Goal: Transaction & Acquisition: Purchase product/service

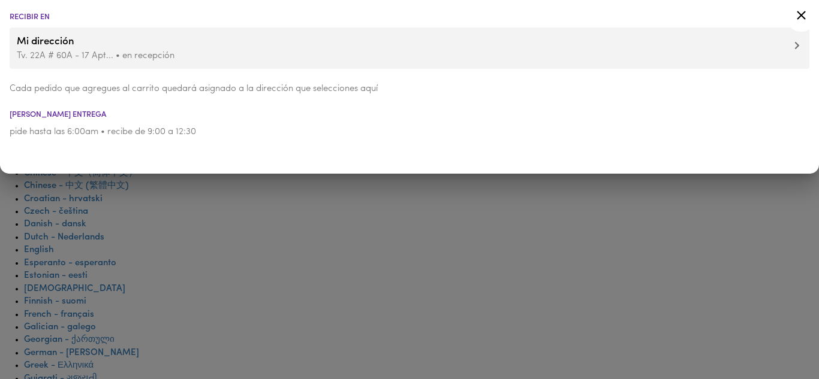
click at [800, 15] on icon at bounding box center [801, 15] width 9 height 9
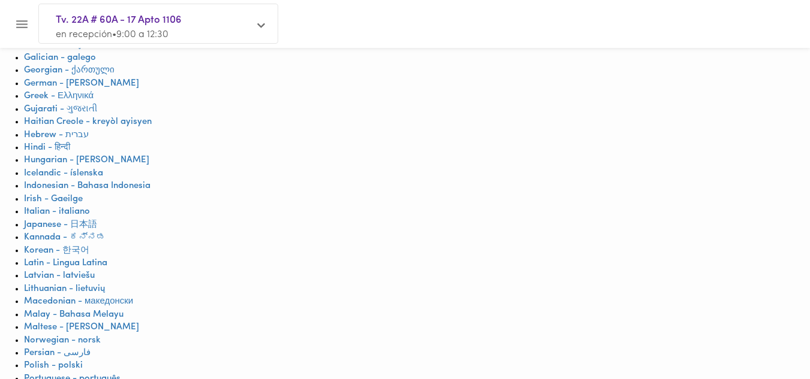
scroll to position [360, 0]
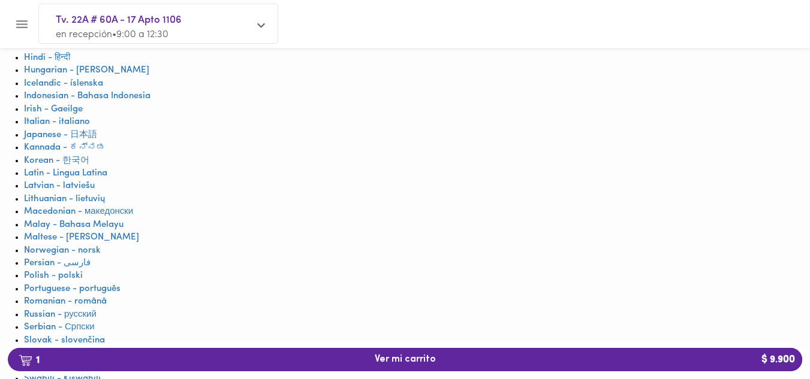
scroll to position [360, 0]
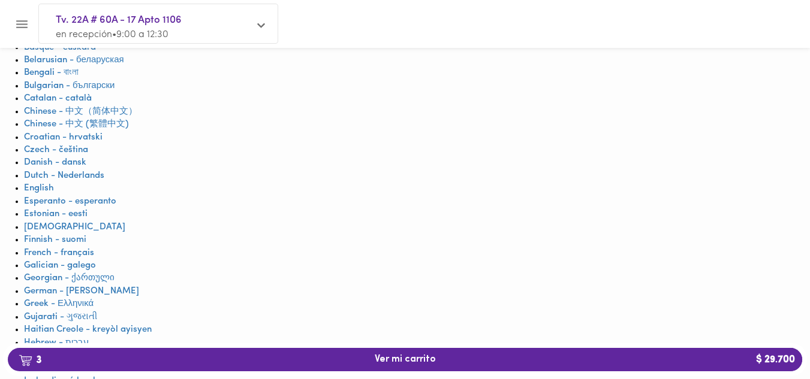
scroll to position [61, 0]
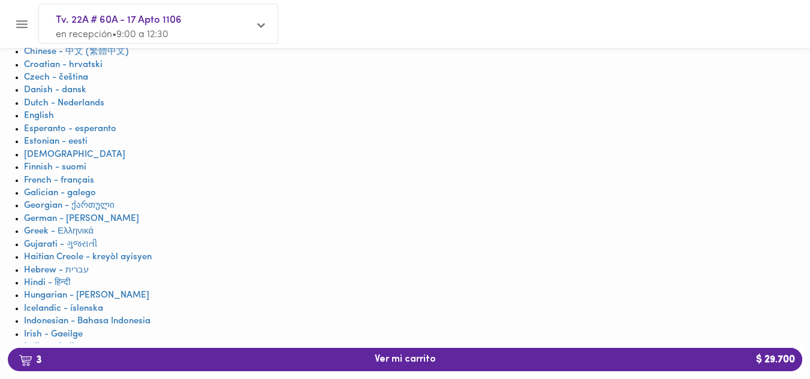
scroll to position [60, 0]
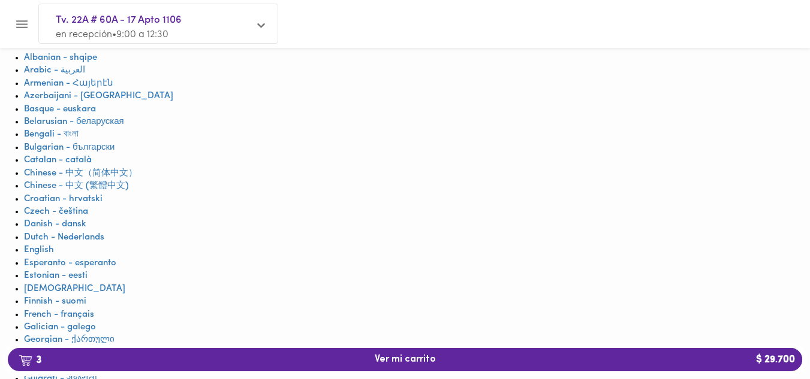
drag, startPoint x: 197, startPoint y: 133, endPoint x: 61, endPoint y: 109, distance: 138.8
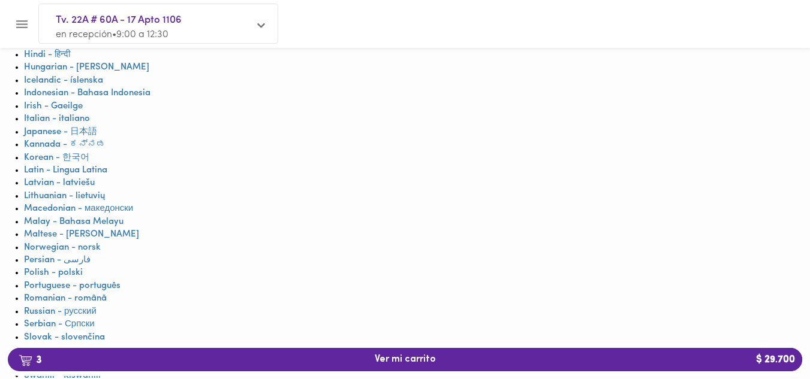
scroll to position [420, 0]
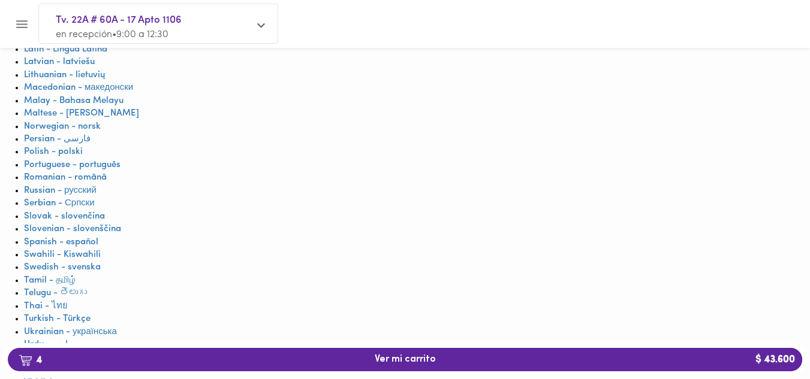
scroll to position [540, 0]
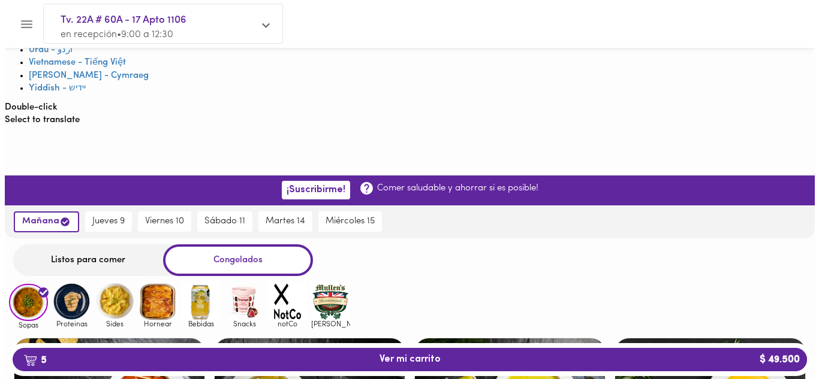
scroll to position [779, 0]
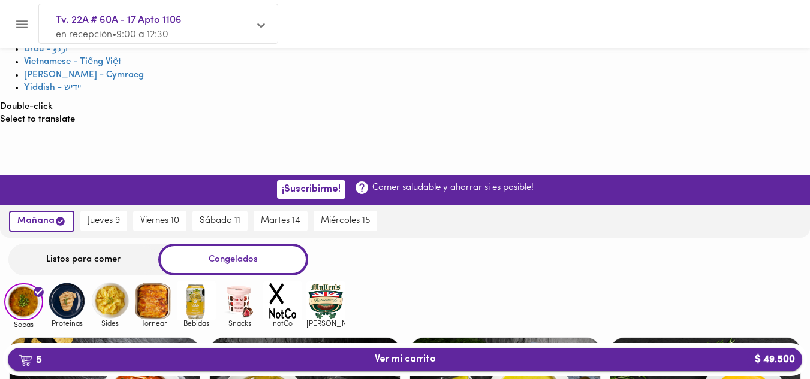
click at [420, 355] on span "5 Ver mi carrito $ 49.500" at bounding box center [405, 359] width 61 height 11
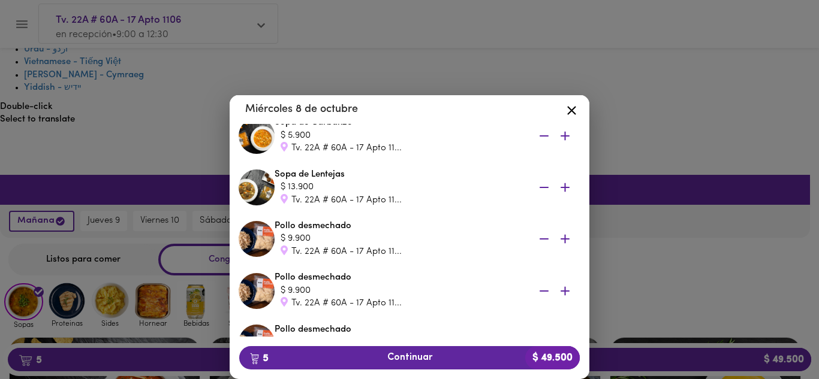
scroll to position [120, 0]
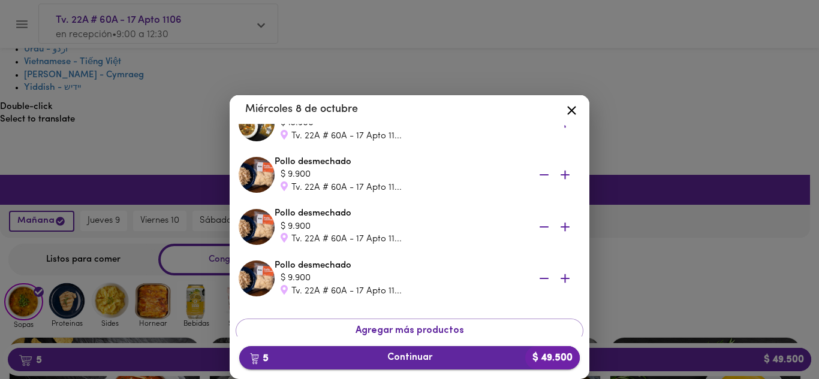
click at [409, 356] on span "5 Continuar $ 49.500" at bounding box center [409, 357] width 321 height 11
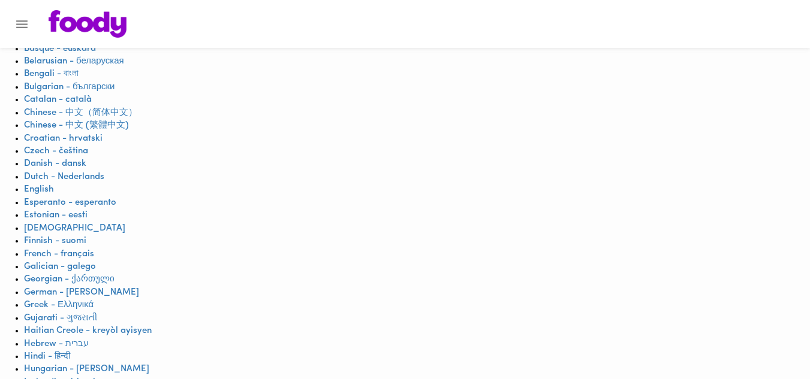
scroll to position [60, 0]
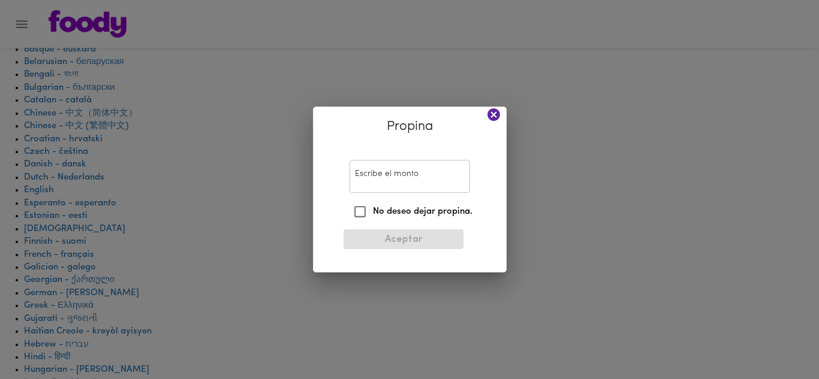
click at [391, 183] on input "Escribe el monto" at bounding box center [409, 176] width 120 height 33
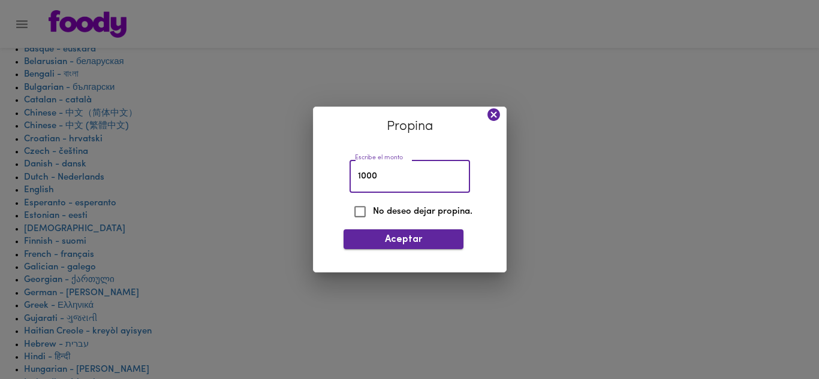
type input "1000"
click at [405, 234] on span "Aceptar" at bounding box center [403, 239] width 101 height 11
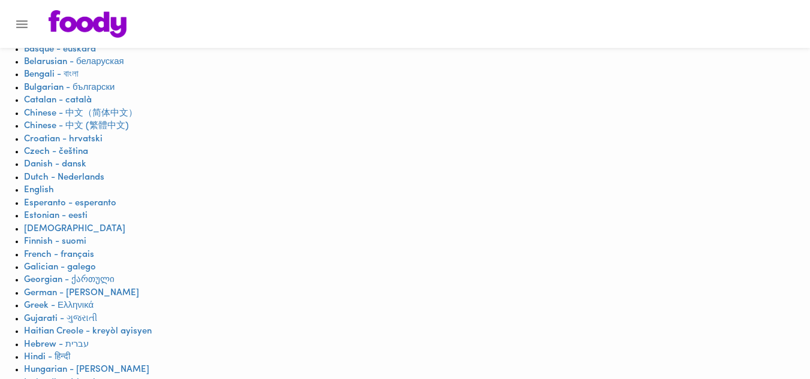
scroll to position [0, 0]
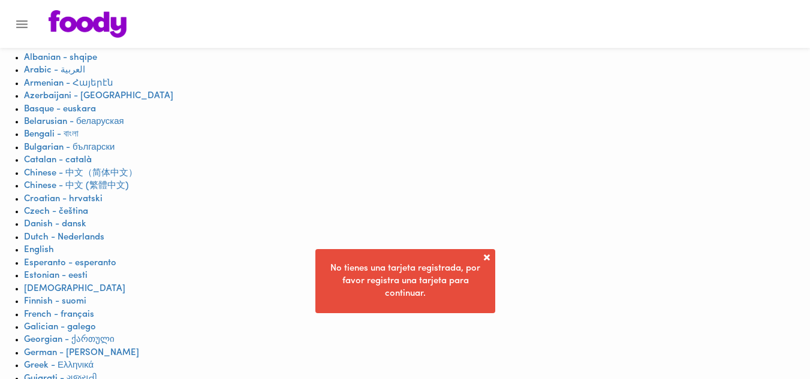
click at [483, 258] on span at bounding box center [487, 258] width 12 height 12
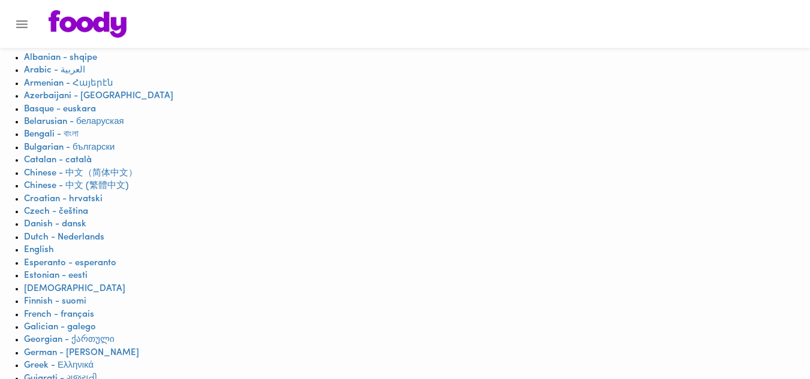
checkbox input "true"
checkbox input "false"
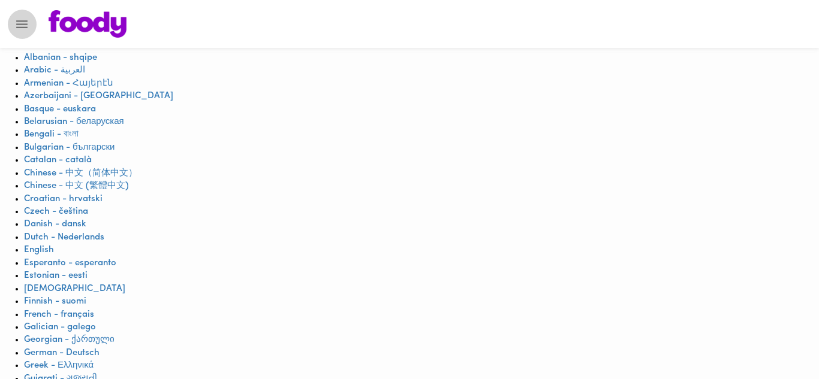
click at [25, 24] on icon "Menu" at bounding box center [21, 24] width 11 height 8
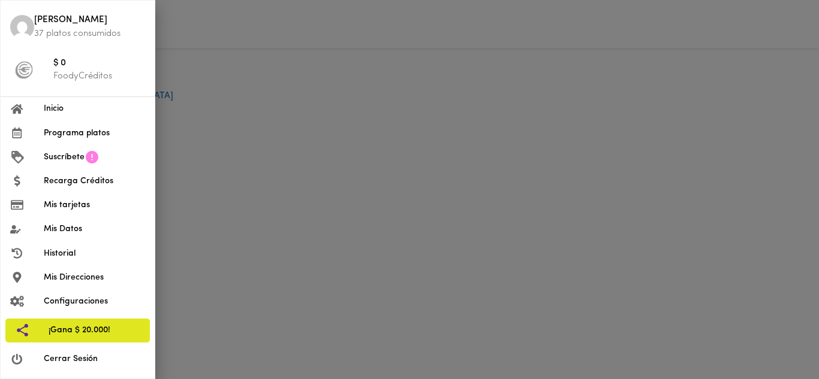
click at [53, 108] on span "Inicio" at bounding box center [94, 109] width 101 height 13
